Goal: Task Accomplishment & Management: Manage account settings

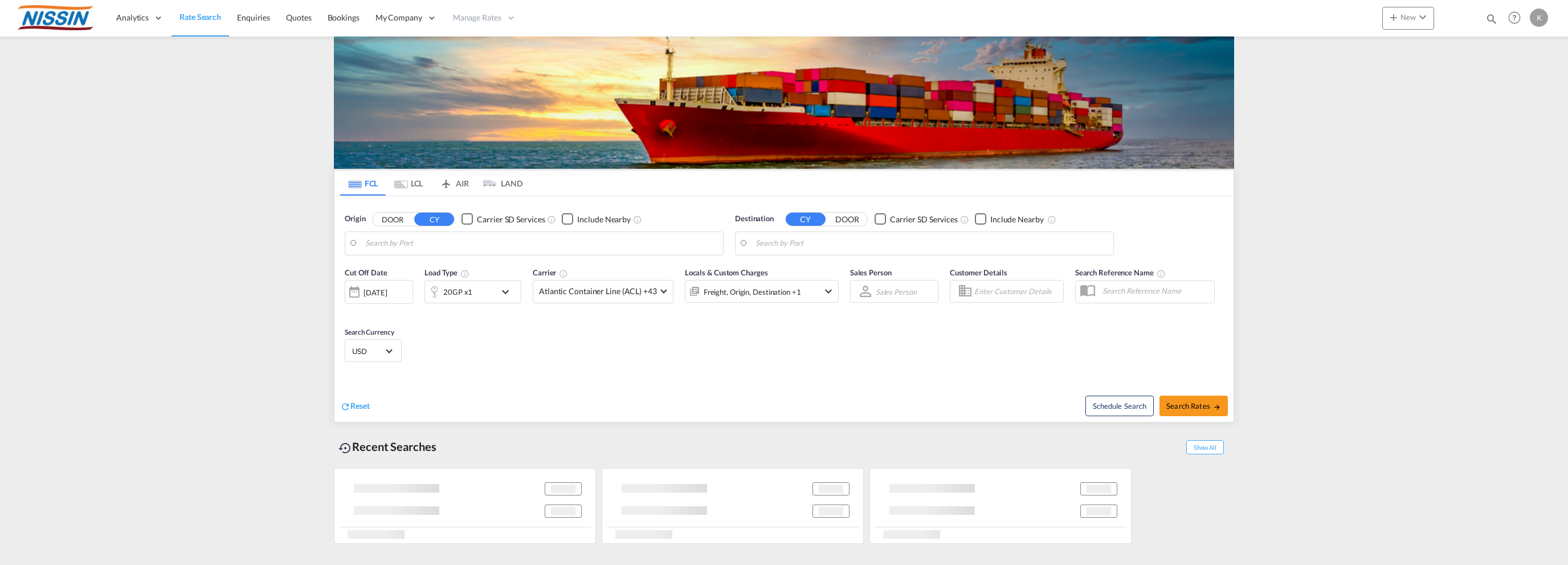
type input "[GEOGRAPHIC_DATA], [GEOGRAPHIC_DATA], USLAX"
type input "[GEOGRAPHIC_DATA], JPTYO"
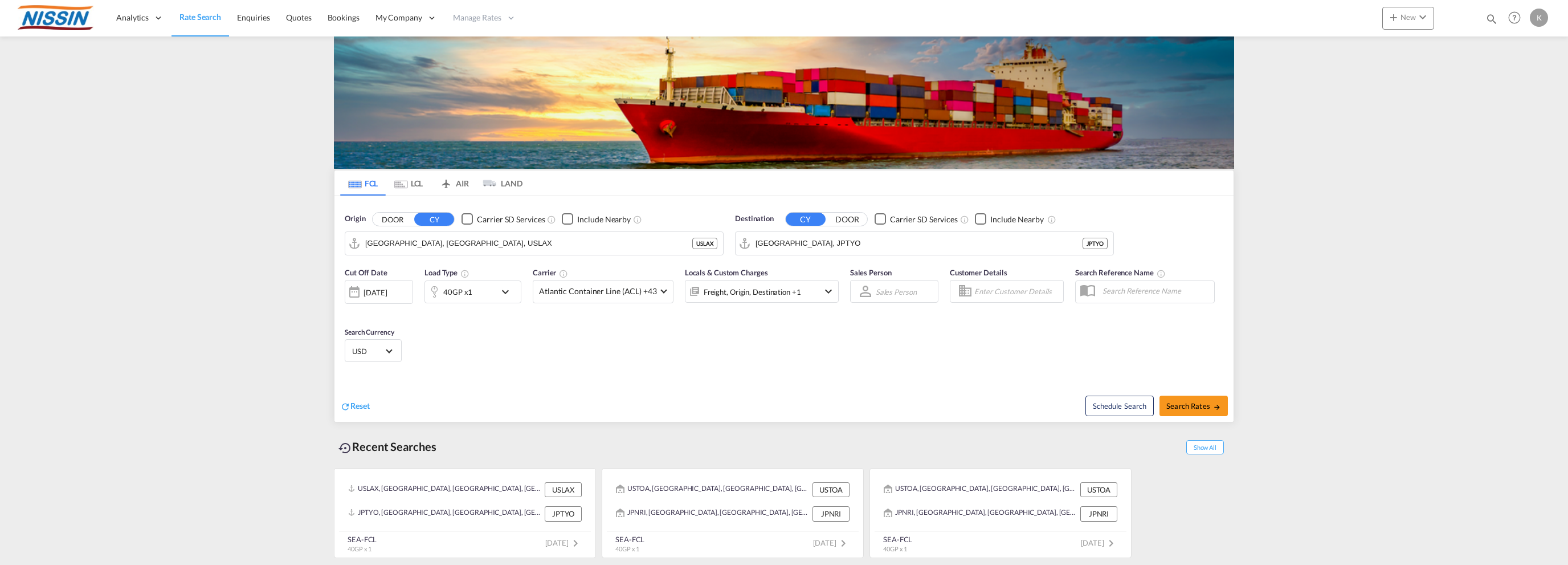
click at [1542, 17] on div "K" at bounding box center [1539, 18] width 19 height 19
click at [1524, 52] on button "My Profile" at bounding box center [1526, 50] width 74 height 23
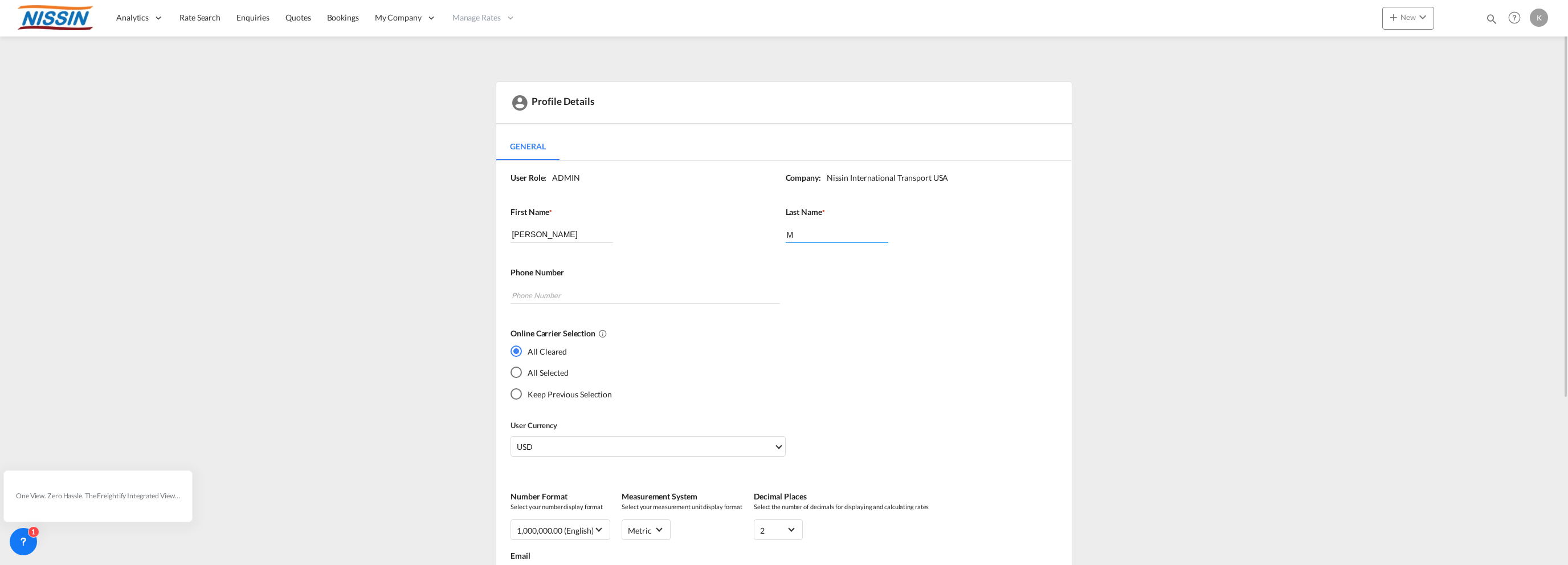
click at [827, 235] on input "M" at bounding box center [837, 235] width 103 height 17
type input "Mani"
click at [1226, 265] on div "Profile Details General General User Role: ADMIN Company: Nissin International …" at bounding box center [784, 421] width 900 height 678
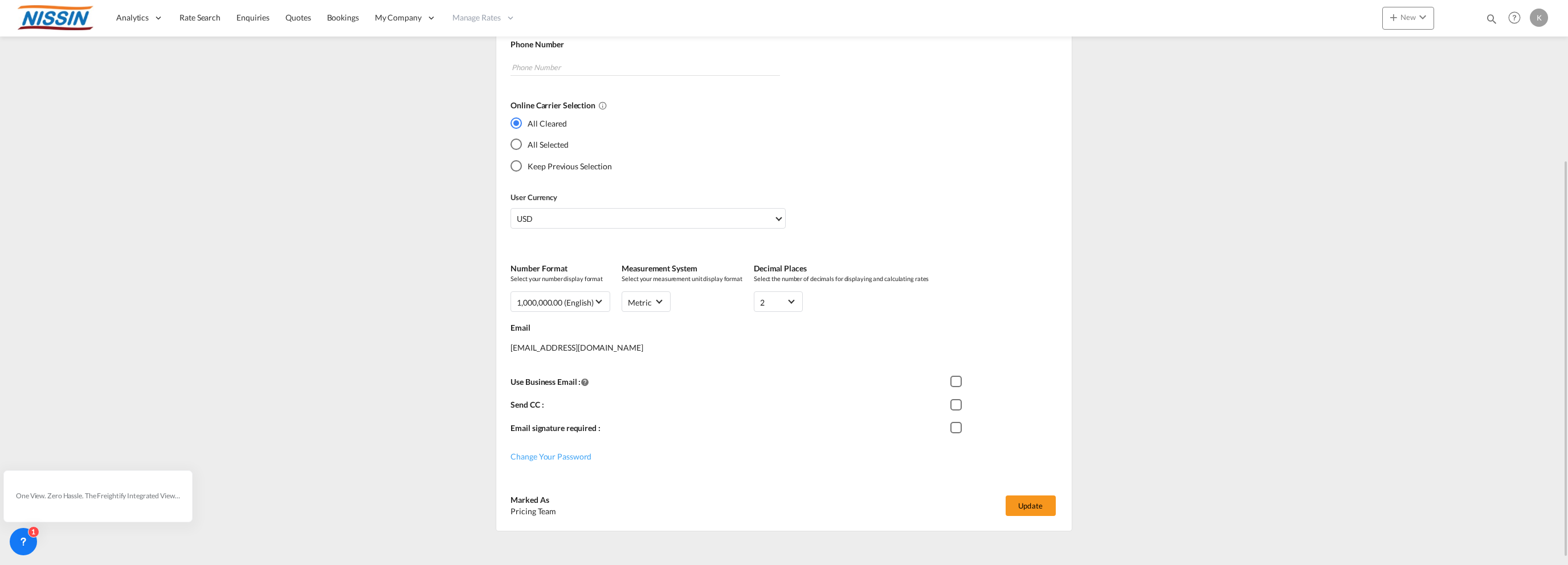
scroll to position [237, 0]
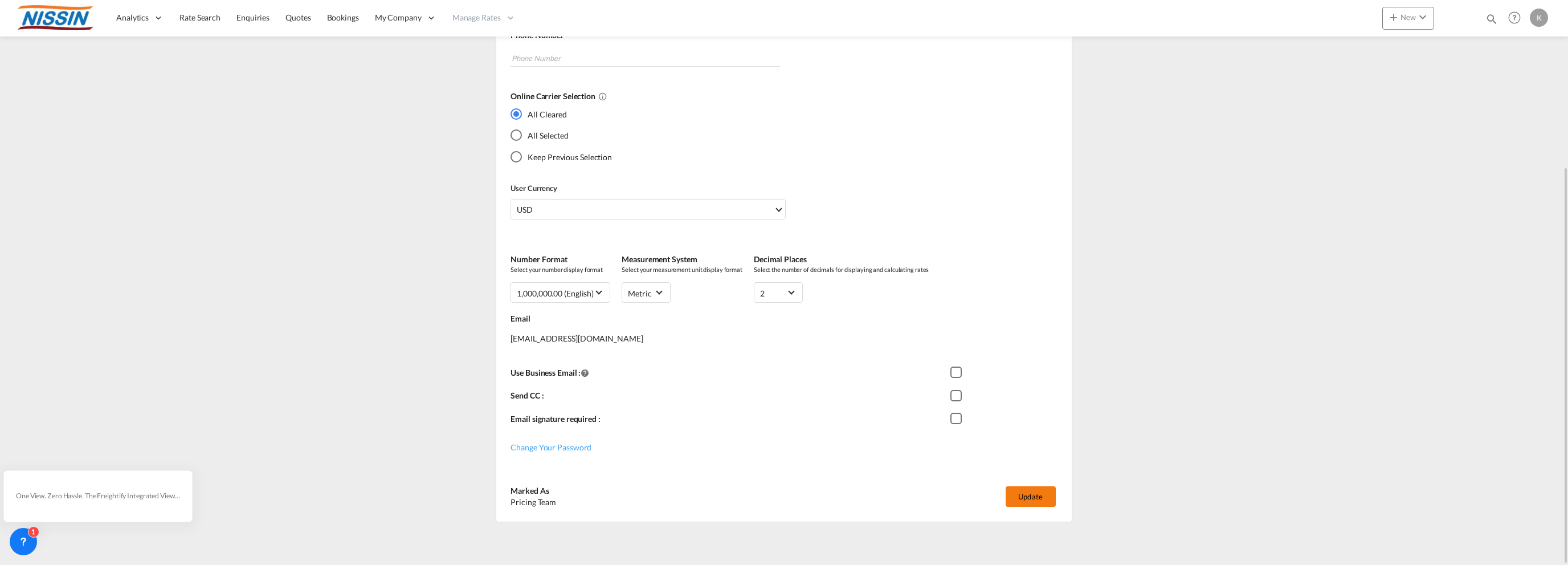
click at [1026, 493] on button "Update" at bounding box center [1031, 496] width 50 height 21
